Goal: Use online tool/utility: Utilize a website feature to perform a specific function

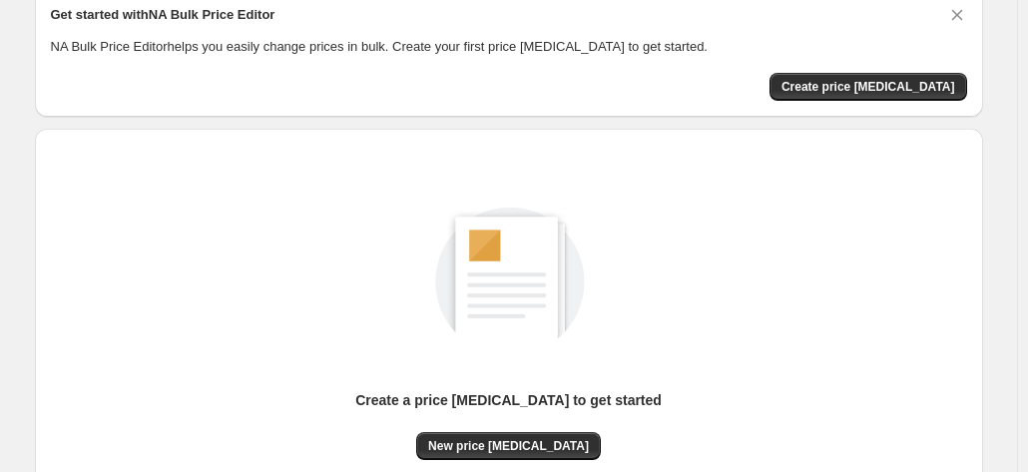
scroll to position [274, 0]
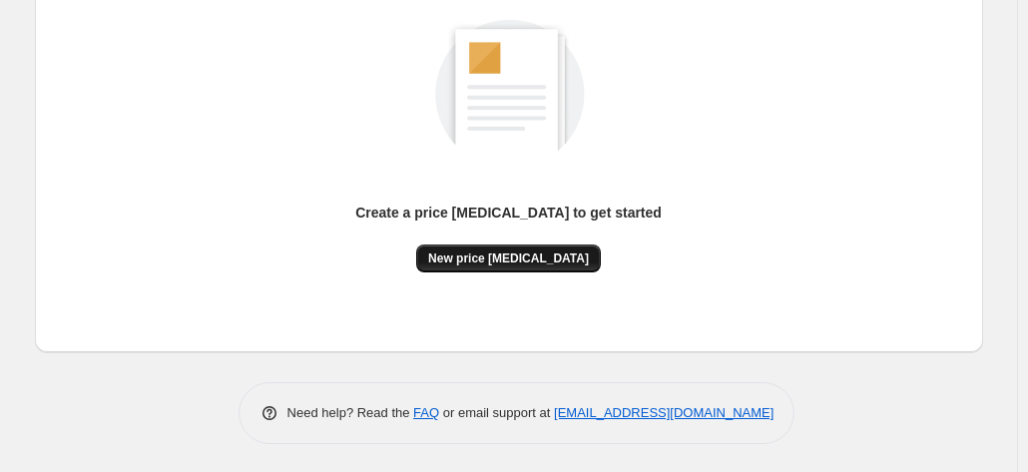
click at [563, 250] on span "New price change job" at bounding box center [508, 258] width 161 height 16
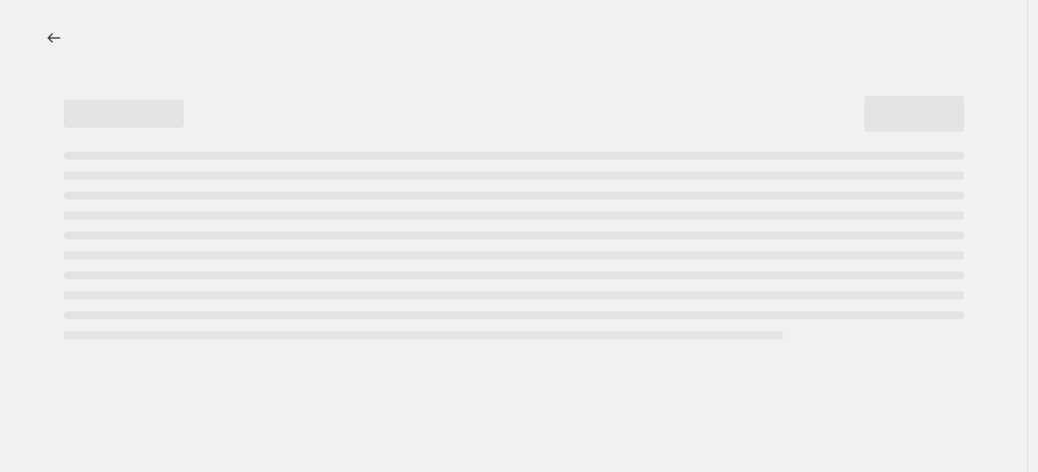
select select "percentage"
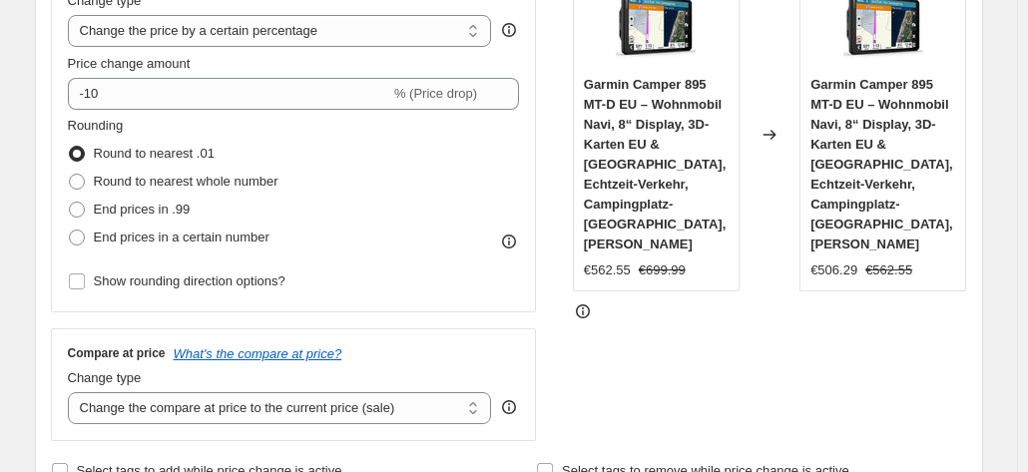
scroll to position [399, 0]
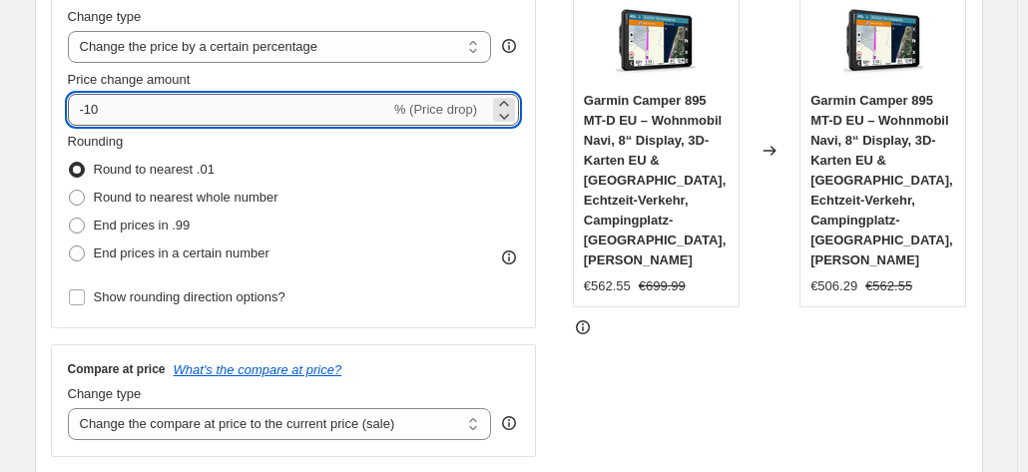
click at [302, 103] on input "-10" at bounding box center [229, 110] width 322 height 32
type input "-1"
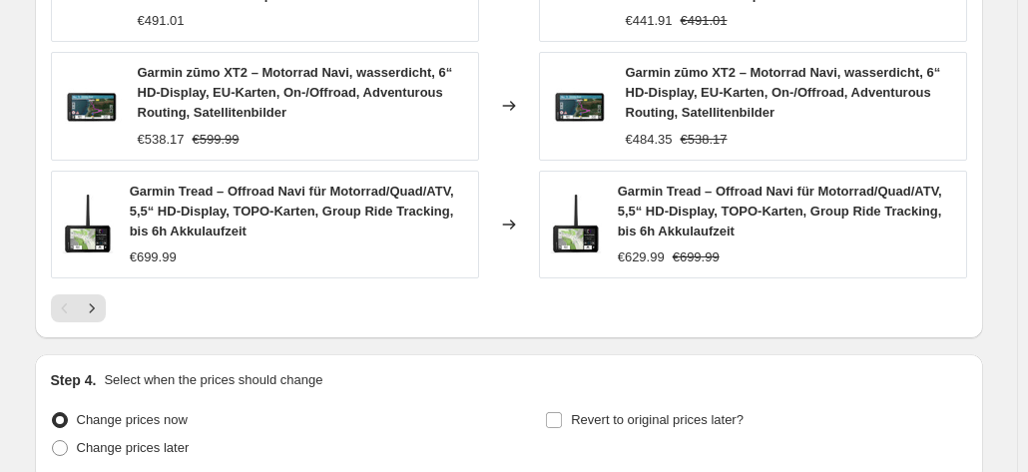
scroll to position [1650, 0]
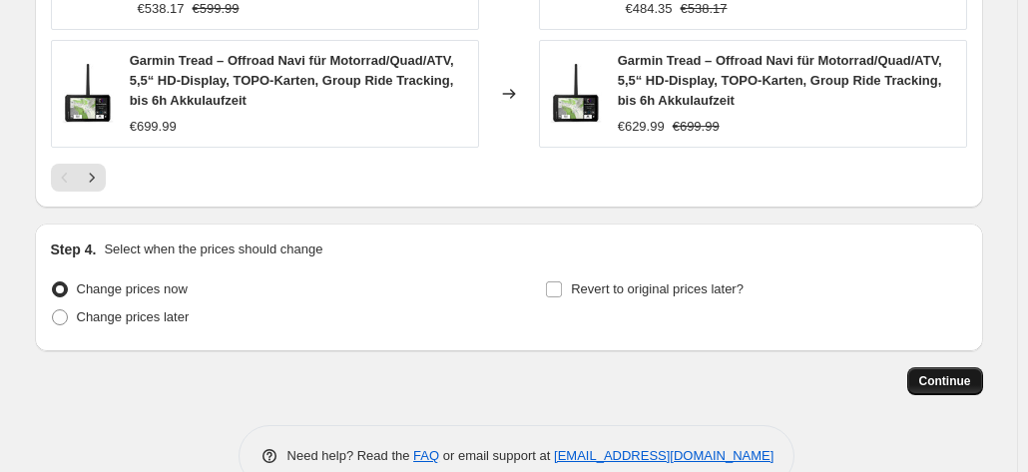
type input "-35"
click at [955, 373] on span "Continue" at bounding box center [945, 381] width 52 height 16
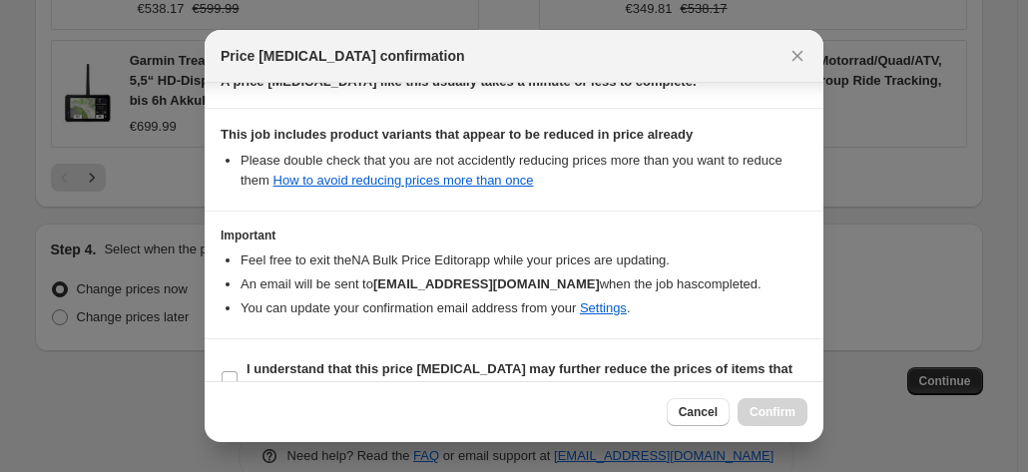
scroll to position [364, 0]
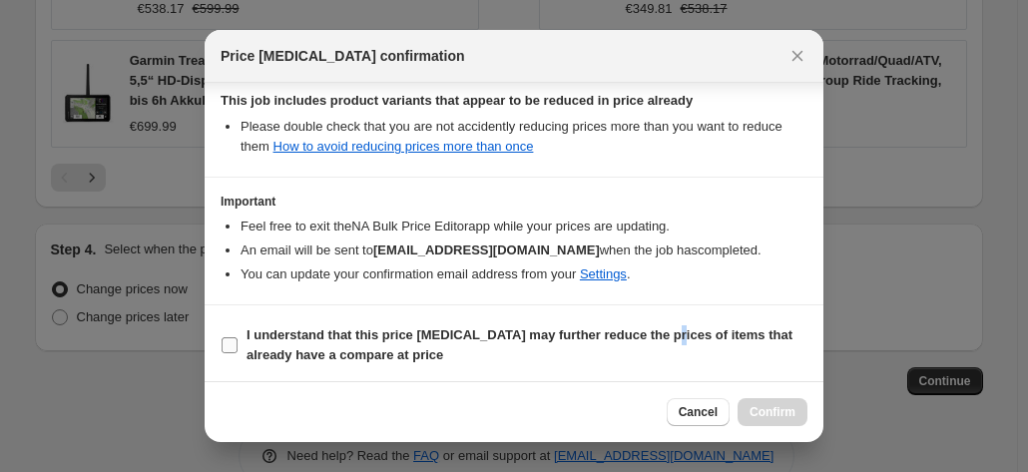
click at [665, 330] on b "I understand that this price change job may further reduce the prices of items …" at bounding box center [519, 344] width 546 height 35
click at [753, 330] on b "I understand that this price change job may further reduce the prices of items …" at bounding box center [519, 344] width 546 height 35
click at [238, 337] on input "I understand that this price change job may further reduce the prices of items …" at bounding box center [230, 345] width 16 height 16
checkbox input "true"
click at [771, 404] on button "Confirm" at bounding box center [772, 412] width 70 height 28
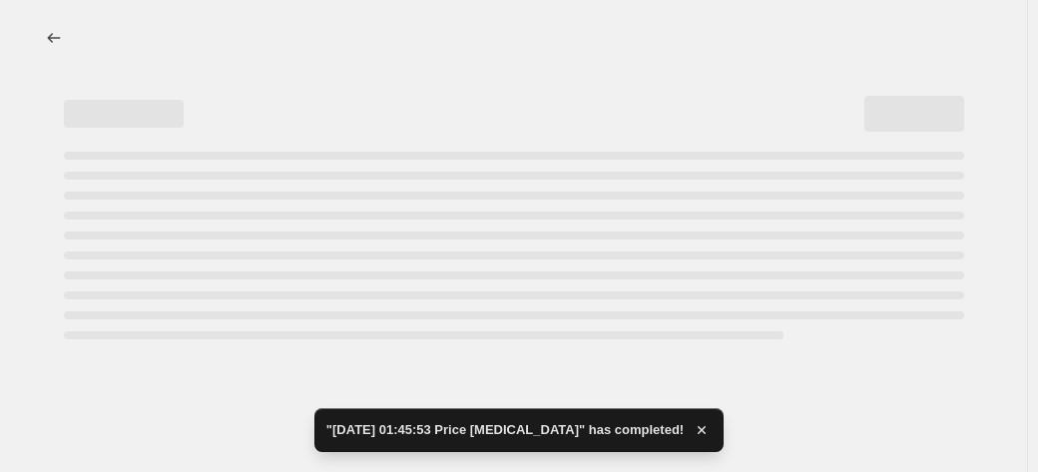
select select "percentage"
